Goal: Task Accomplishment & Management: Manage account settings

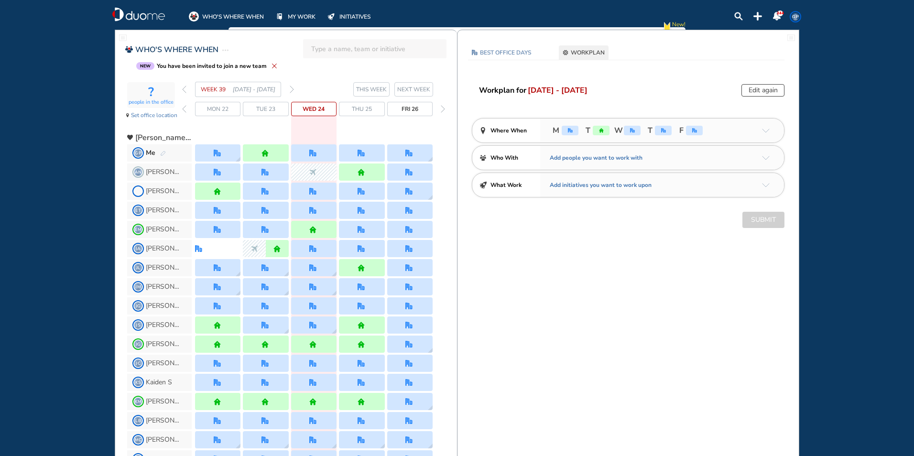
click at [415, 90] on span "NEXT WEEK" at bounding box center [413, 90] width 33 height 10
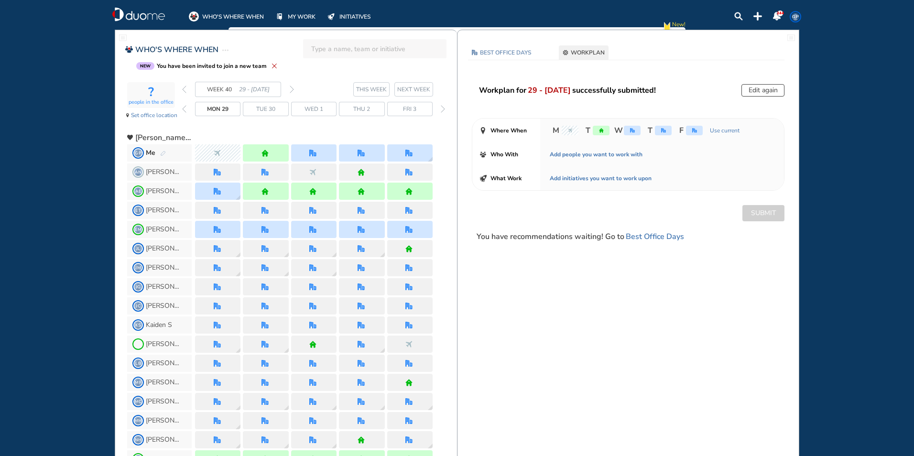
click at [442, 109] on img "forward day" at bounding box center [443, 109] width 4 height 8
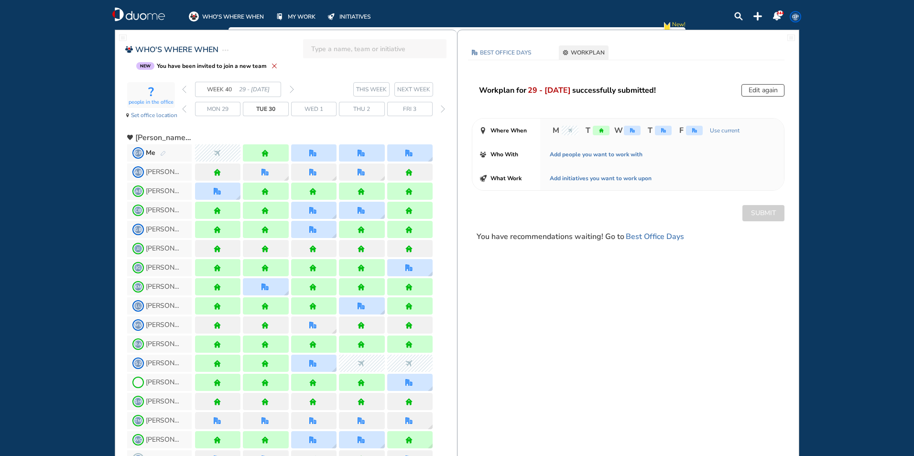
click at [442, 109] on img "forward day" at bounding box center [443, 109] width 4 height 8
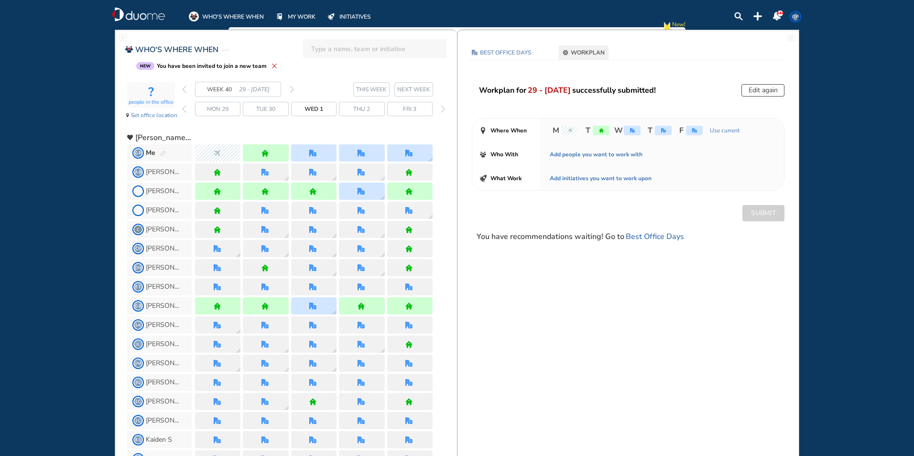
click at [442, 109] on img "forward day" at bounding box center [443, 109] width 4 height 8
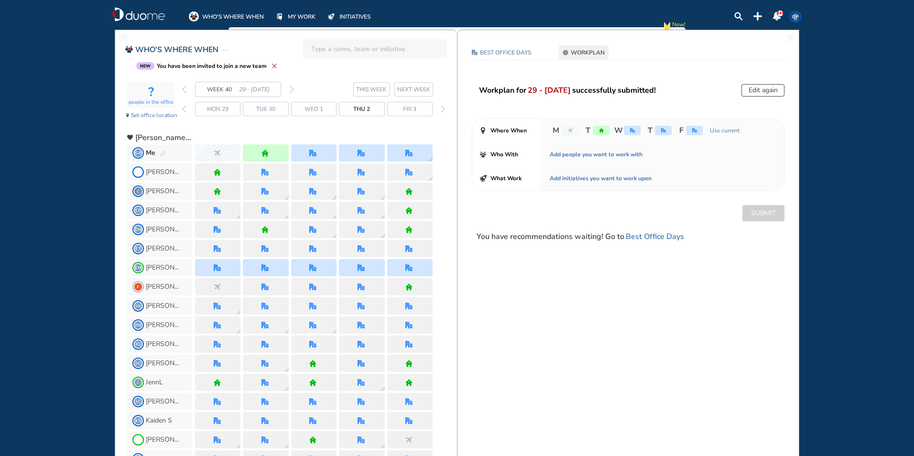
click at [442, 109] on img "forward day" at bounding box center [443, 109] width 4 height 8
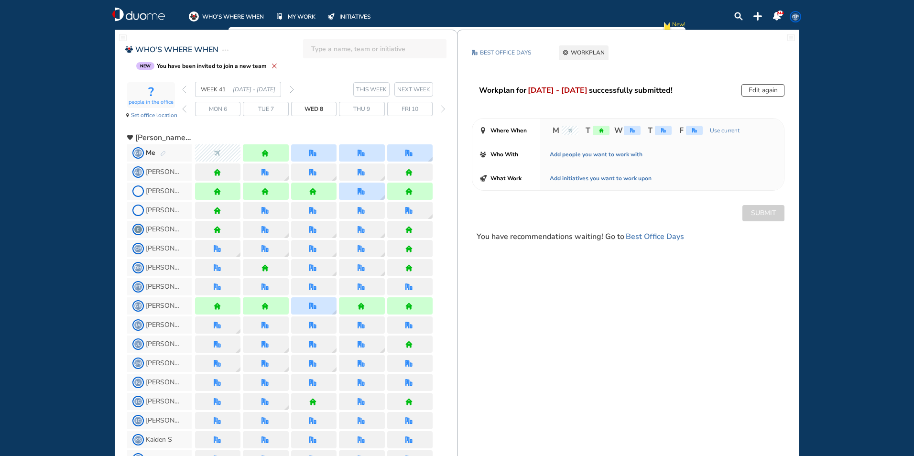
click at [442, 109] on img "forward day" at bounding box center [443, 109] width 4 height 8
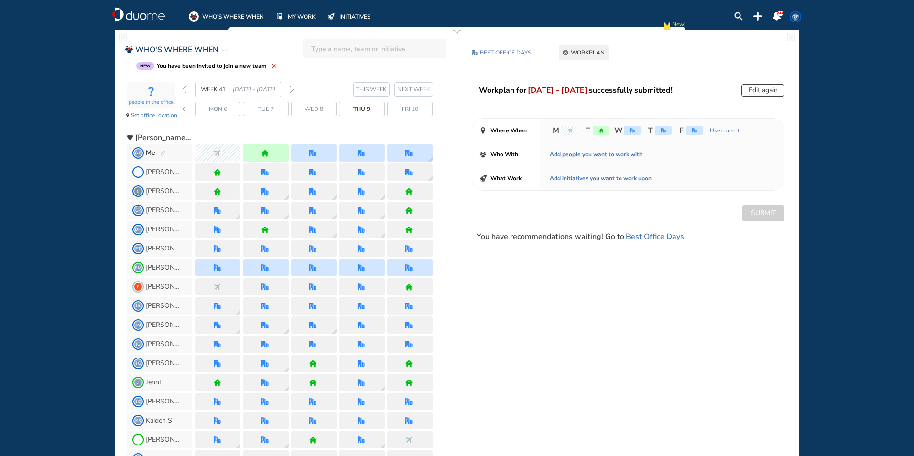
click at [442, 109] on img "forward day" at bounding box center [443, 109] width 4 height 8
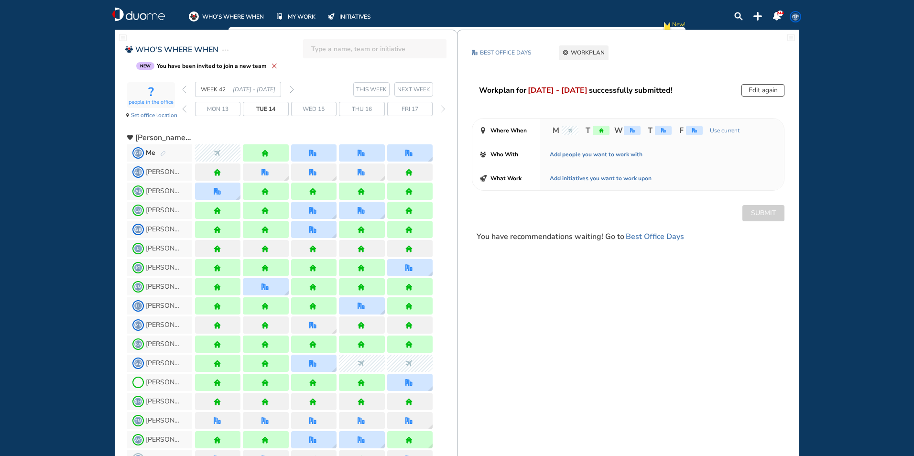
click at [442, 109] on img "forward day" at bounding box center [443, 109] width 4 height 8
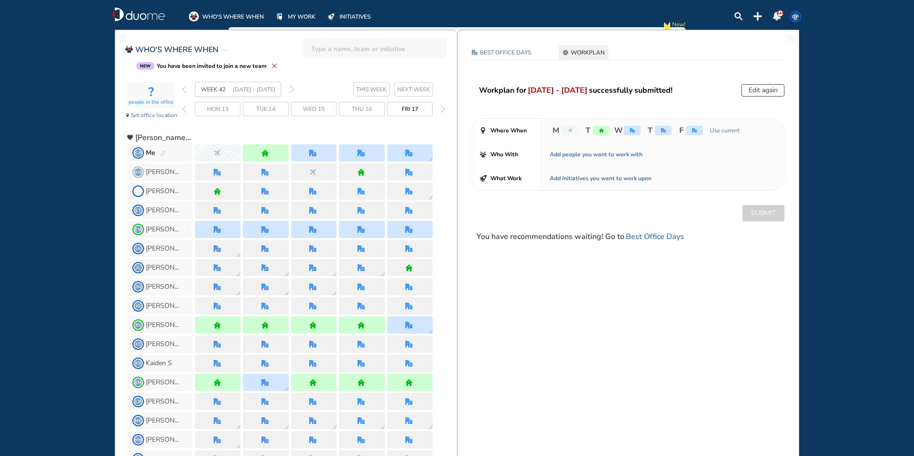
click at [442, 109] on img "forward day" at bounding box center [443, 109] width 4 height 8
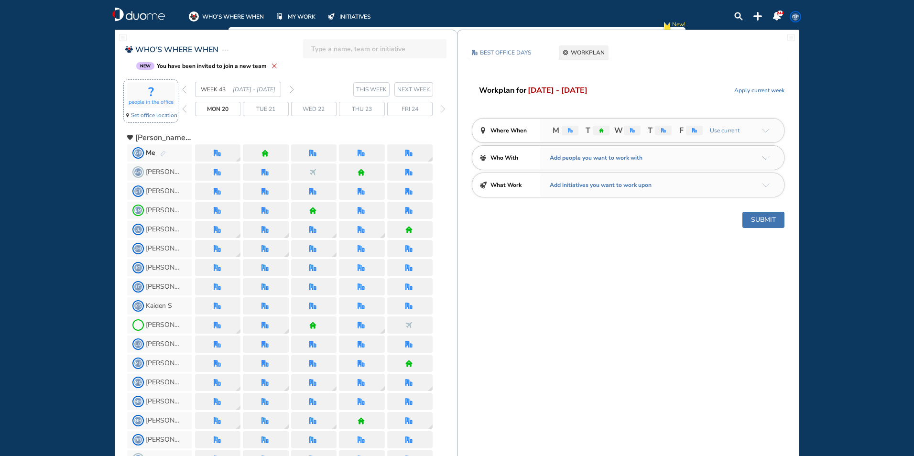
click at [149, 115] on span "Set office location" at bounding box center [154, 115] width 46 height 10
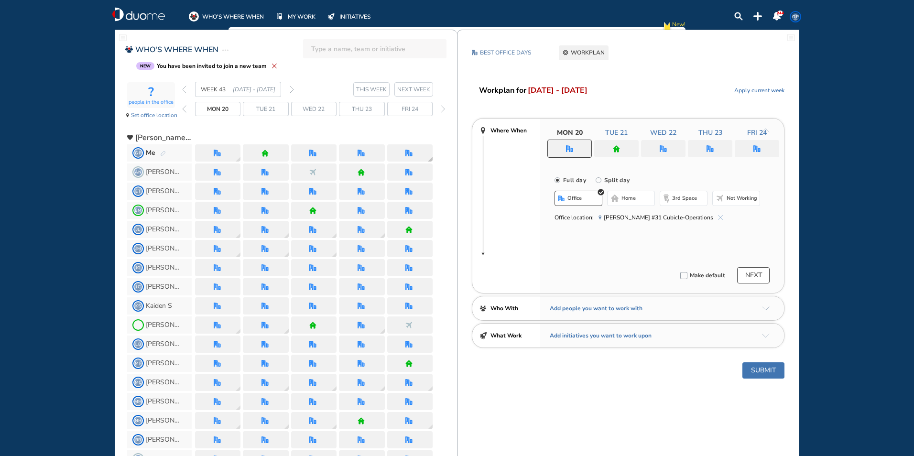
click at [407, 153] on img "office" at bounding box center [408, 153] width 7 height 7
click at [186, 110] on img "back day" at bounding box center [184, 109] width 4 height 8
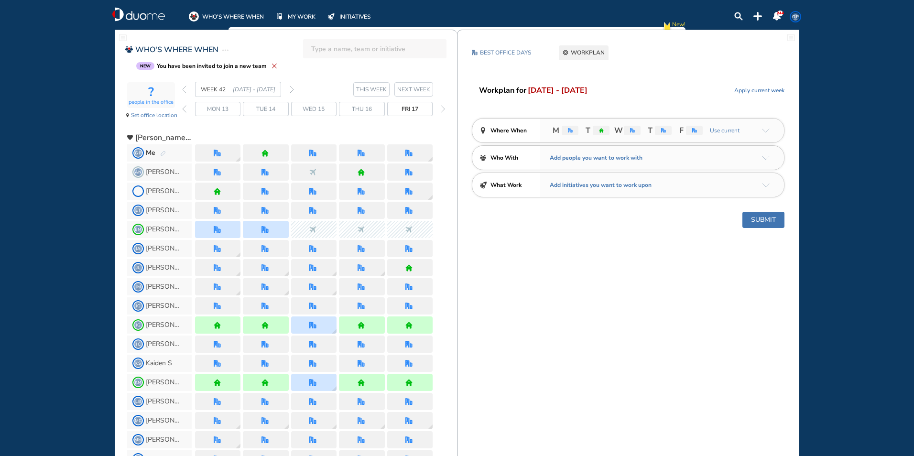
click at [419, 109] on div "Fri 17" at bounding box center [409, 109] width 45 height 14
click at [161, 116] on span "Set office location" at bounding box center [154, 115] width 46 height 10
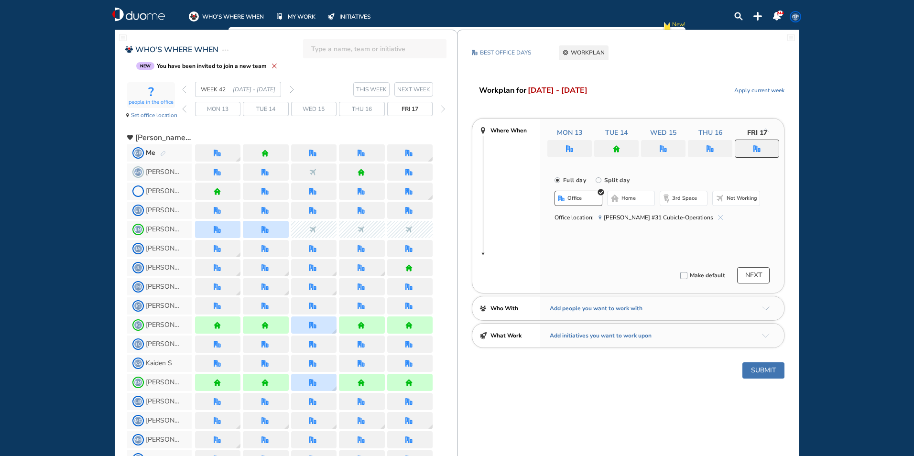
click at [743, 195] on span "Not working" at bounding box center [741, 198] width 31 height 8
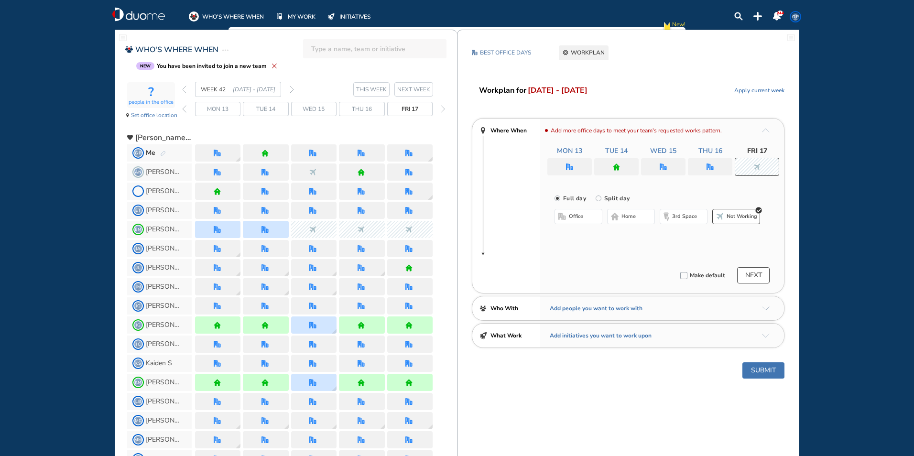
click at [766, 370] on button "Submit" at bounding box center [763, 370] width 42 height 16
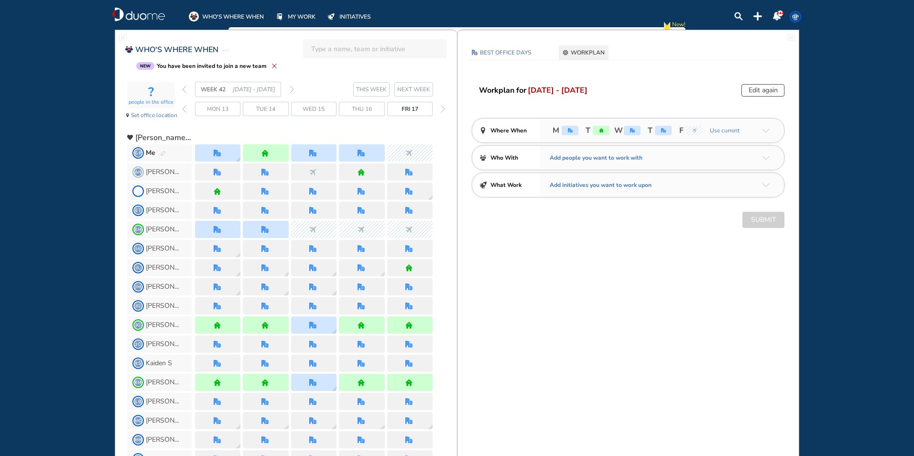
click at [184, 111] on img "back day" at bounding box center [184, 109] width 4 height 8
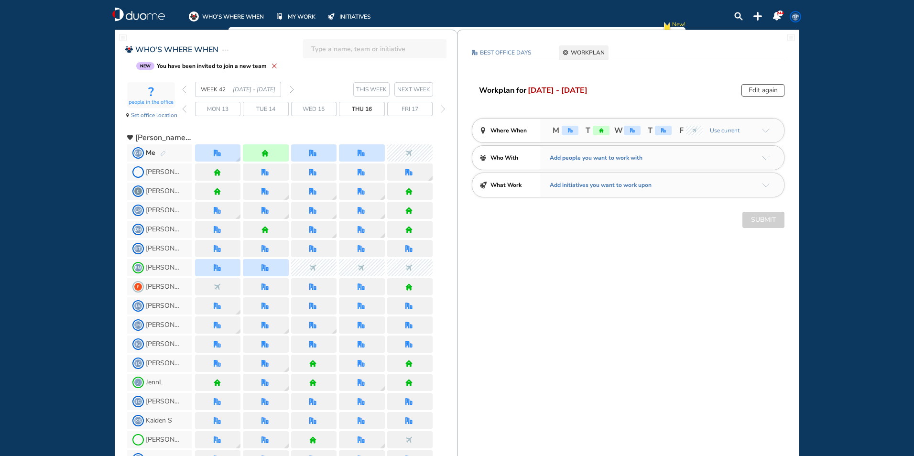
click at [184, 111] on img "back day" at bounding box center [184, 109] width 4 height 8
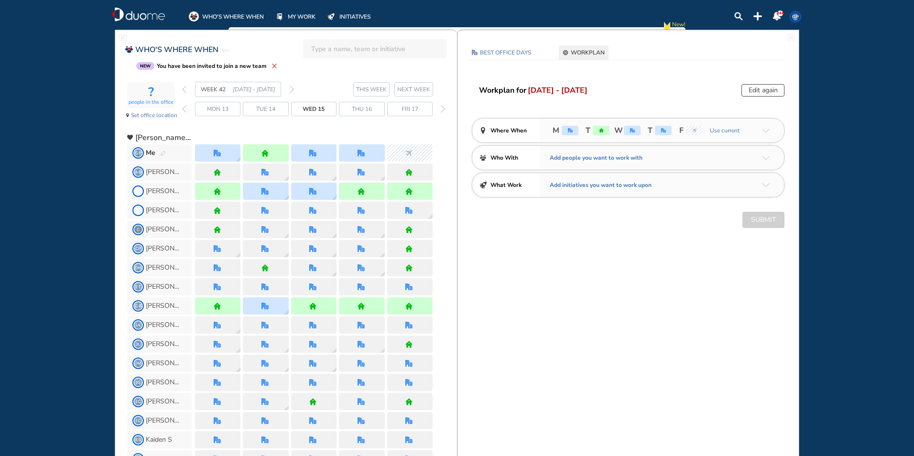
click at [184, 111] on img "back day" at bounding box center [184, 109] width 4 height 8
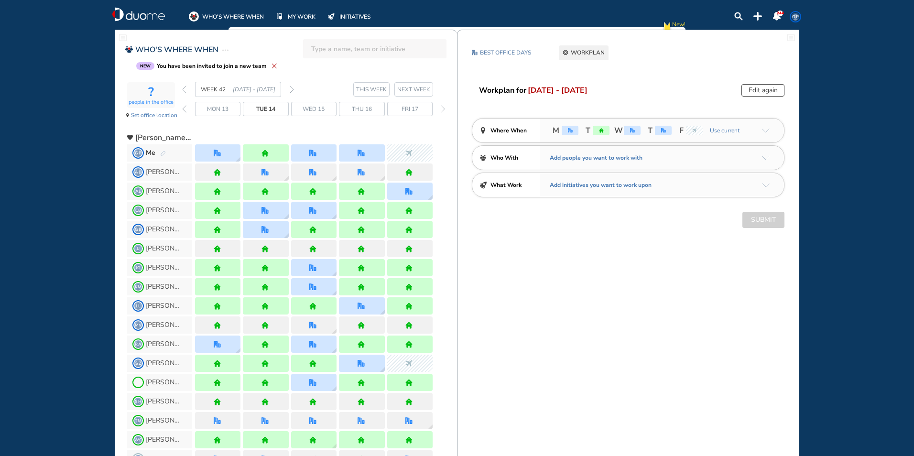
click at [184, 111] on img "back day" at bounding box center [184, 109] width 4 height 8
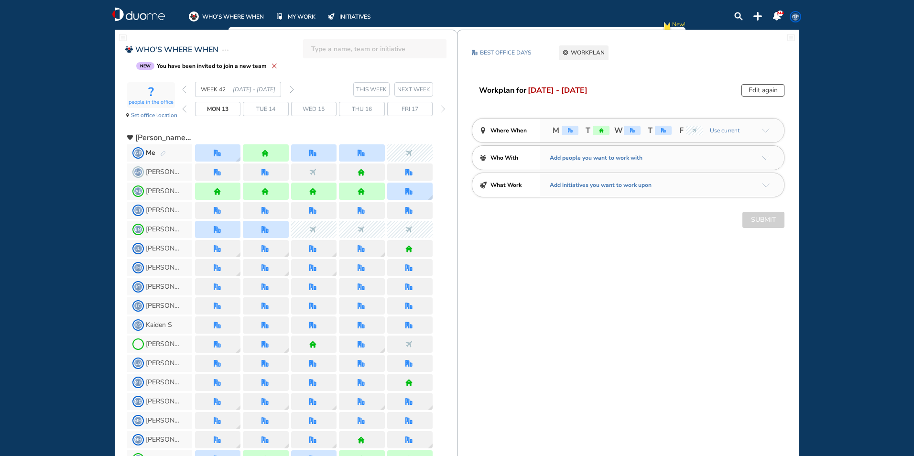
click at [184, 111] on img "back day" at bounding box center [184, 109] width 4 height 8
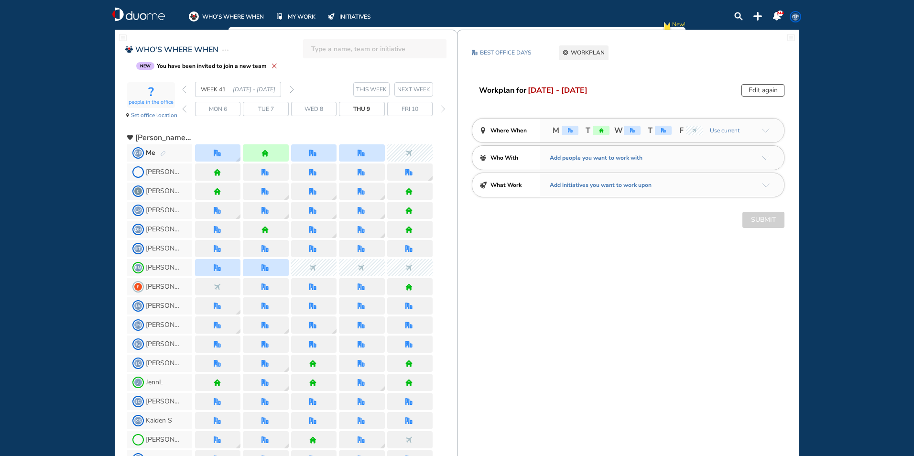
click at [184, 111] on img "back day" at bounding box center [184, 109] width 4 height 8
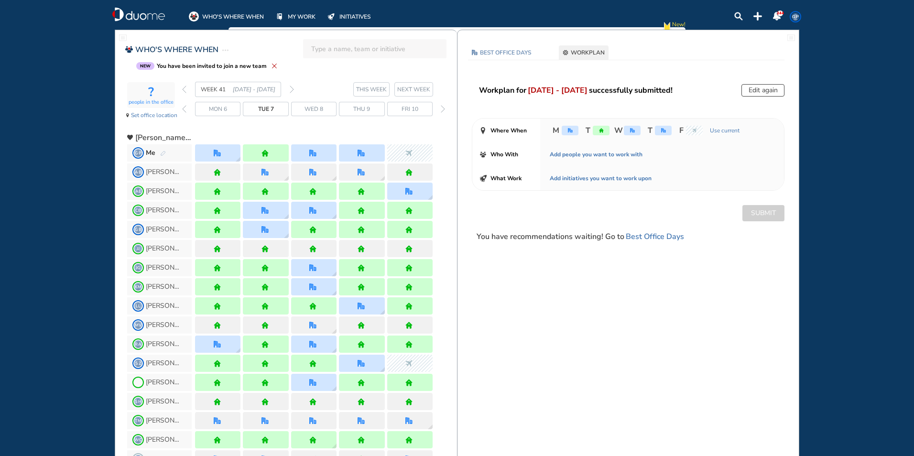
click at [184, 111] on img "back day" at bounding box center [184, 109] width 4 height 8
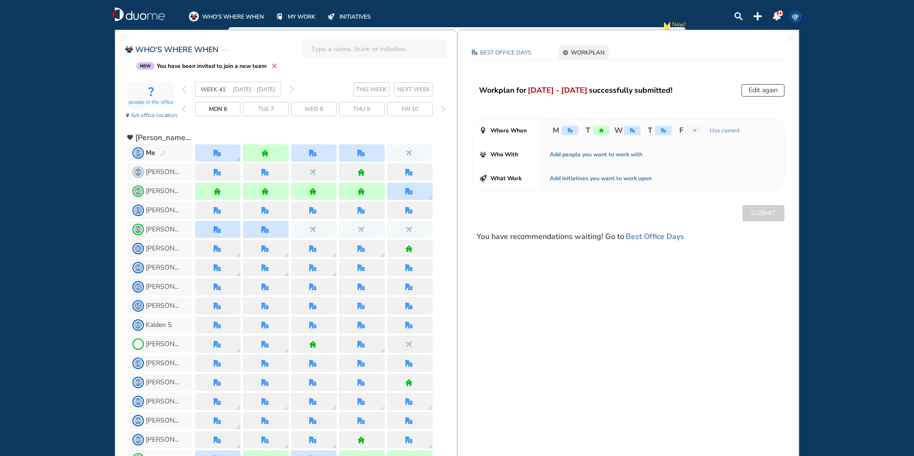
click at [184, 111] on img "back day" at bounding box center [184, 109] width 4 height 8
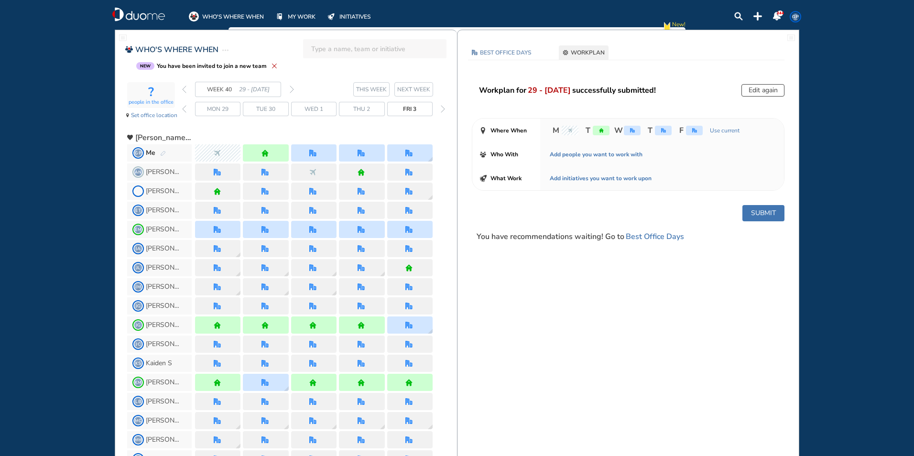
click at [184, 111] on img "back day" at bounding box center [184, 109] width 4 height 8
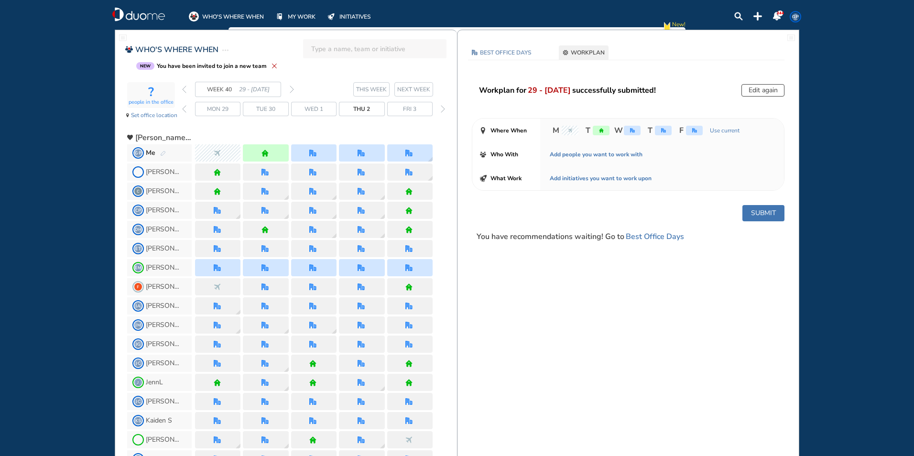
click at [183, 110] on img "back day" at bounding box center [184, 109] width 4 height 8
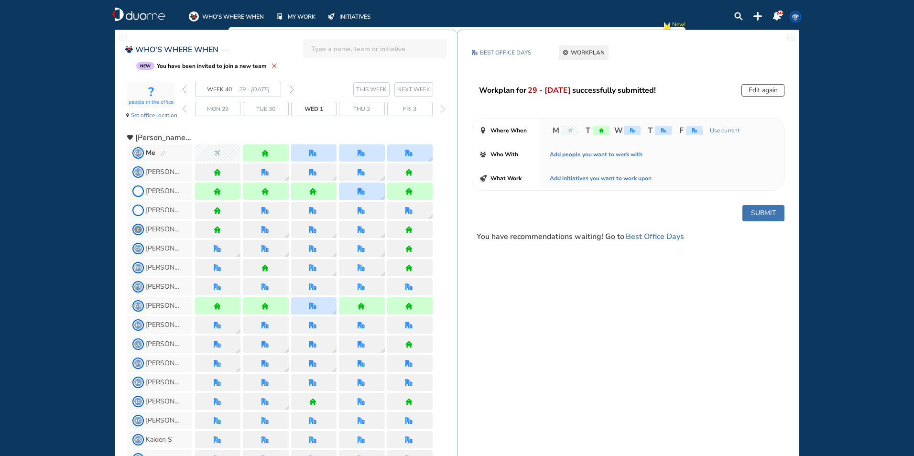
click at [184, 106] on img "back day" at bounding box center [184, 109] width 4 height 8
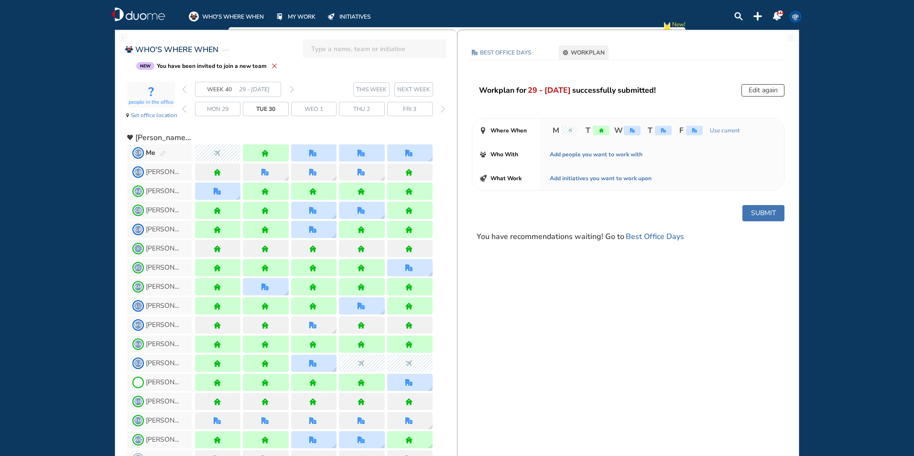
click at [184, 106] on img "back day" at bounding box center [184, 109] width 4 height 8
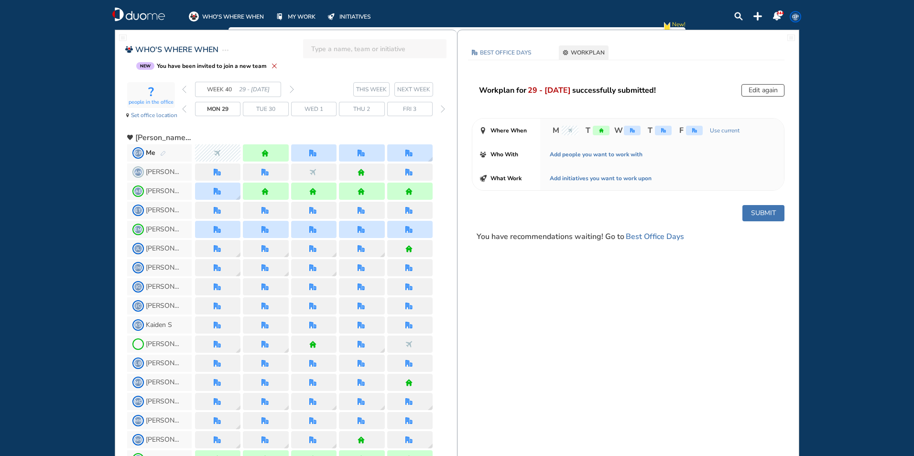
click at [184, 106] on img "back day" at bounding box center [184, 109] width 4 height 8
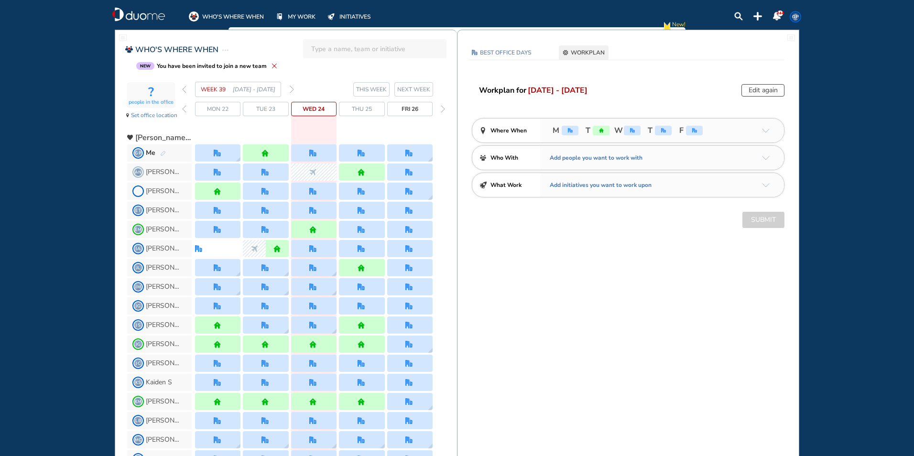
click at [368, 107] on span "Thu 25" at bounding box center [362, 109] width 20 height 10
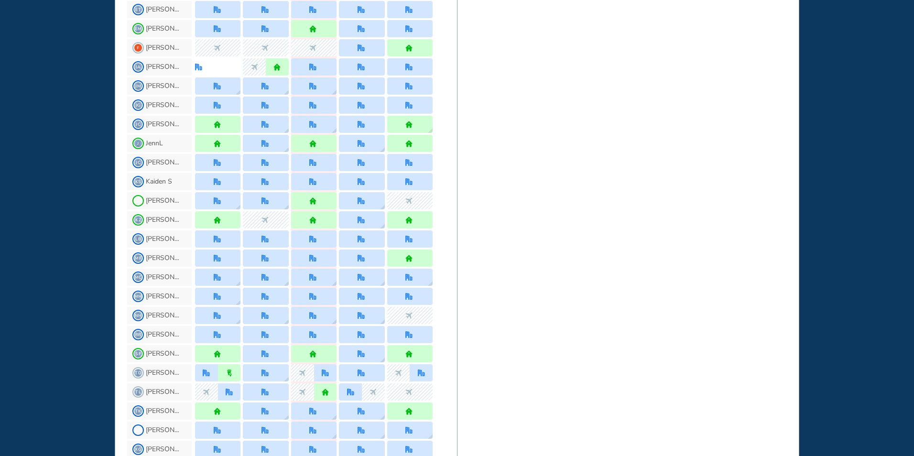
scroll to position [287, 0]
